Goal: Information Seeking & Learning: Learn about a topic

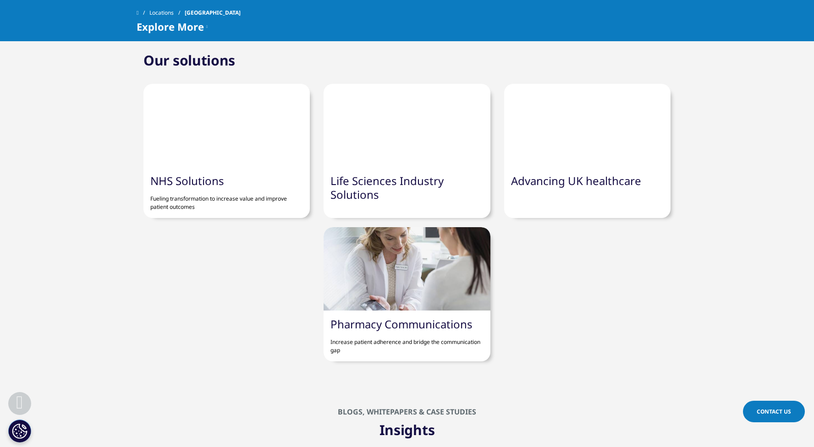
scroll to position [582, 0]
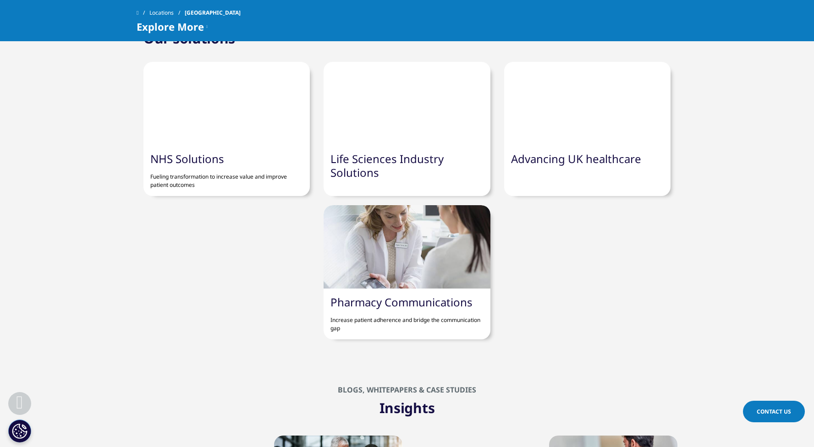
click at [366, 319] on p "Increase patient adherence and bridge the communication gap" at bounding box center [406, 320] width 153 height 23
